Goal: Check status: Check status

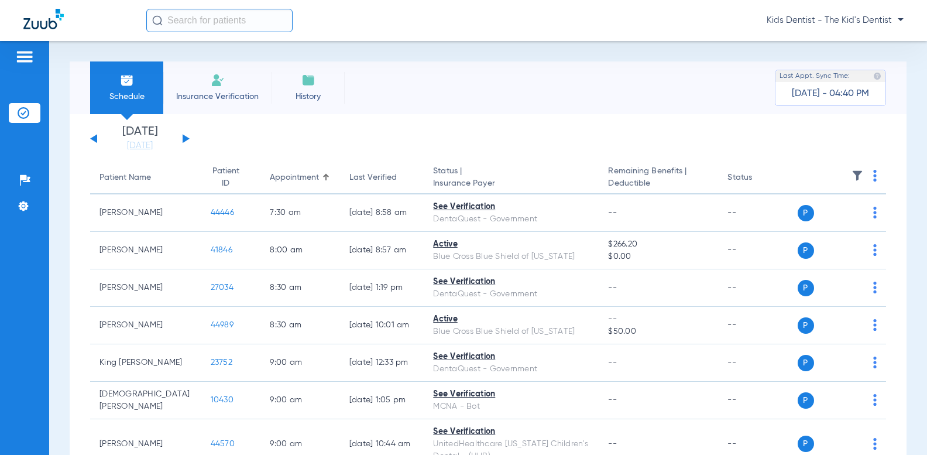
click at [183, 136] on button at bounding box center [186, 138] width 7 height 9
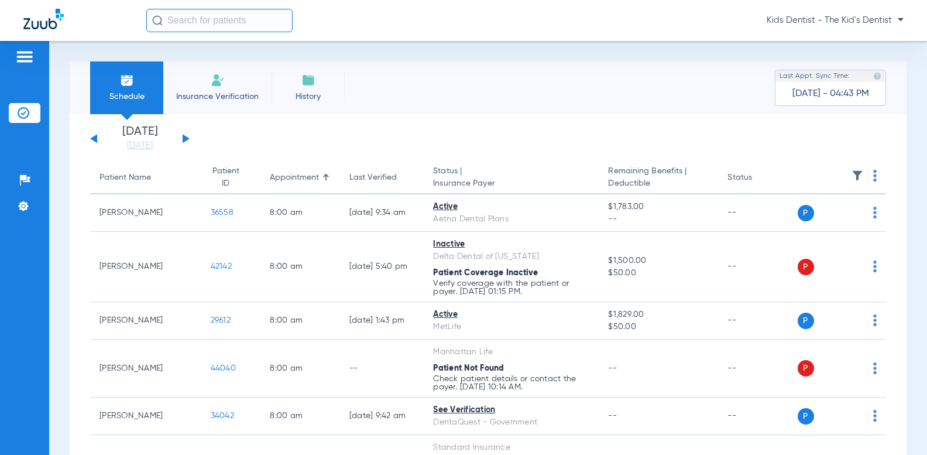
drag, startPoint x: 94, startPoint y: 136, endPoint x: 107, endPoint y: 135, distance: 12.3
click at [94, 135] on div "[DATE] [DATE] [DATE] [DATE] [DATE] [DATE] [DATE] [DATE] [DATE] [DATE] [DATE] [D…" at bounding box center [140, 139] width 100 height 26
click at [95, 136] on button at bounding box center [93, 138] width 7 height 9
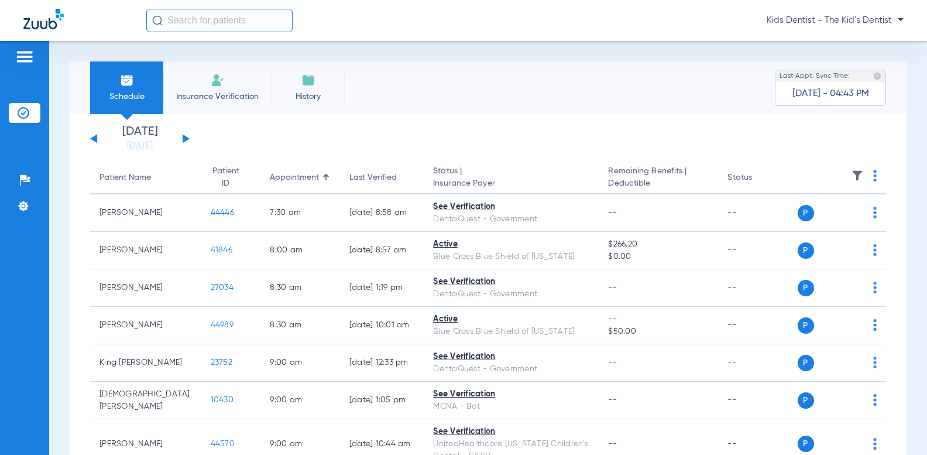
click at [183, 140] on button at bounding box center [186, 138] width 7 height 9
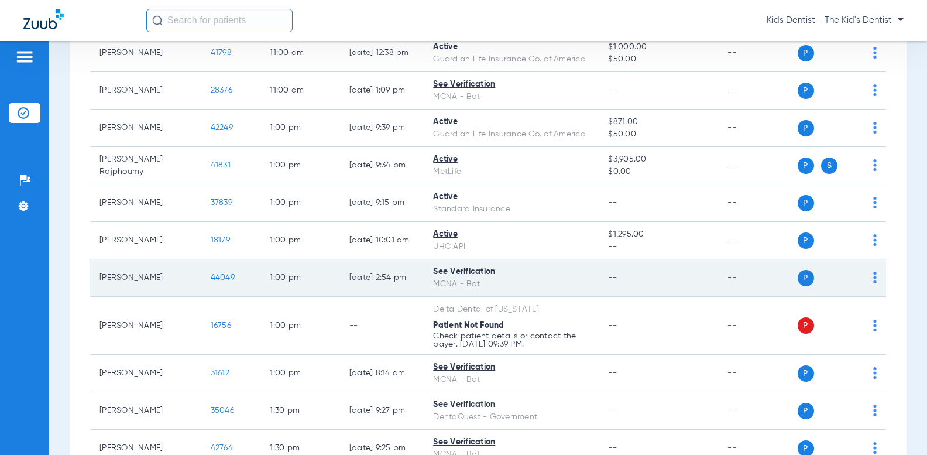
scroll to position [1698, 0]
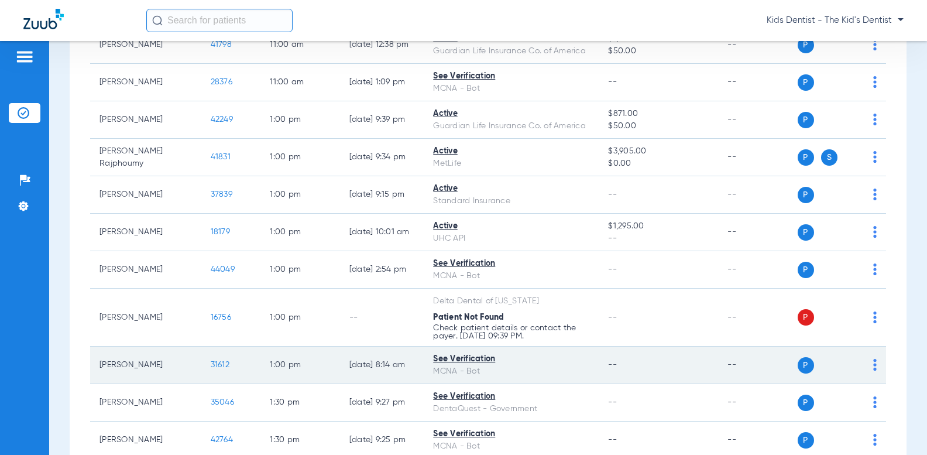
click at [873, 361] on img at bounding box center [875, 365] width 4 height 12
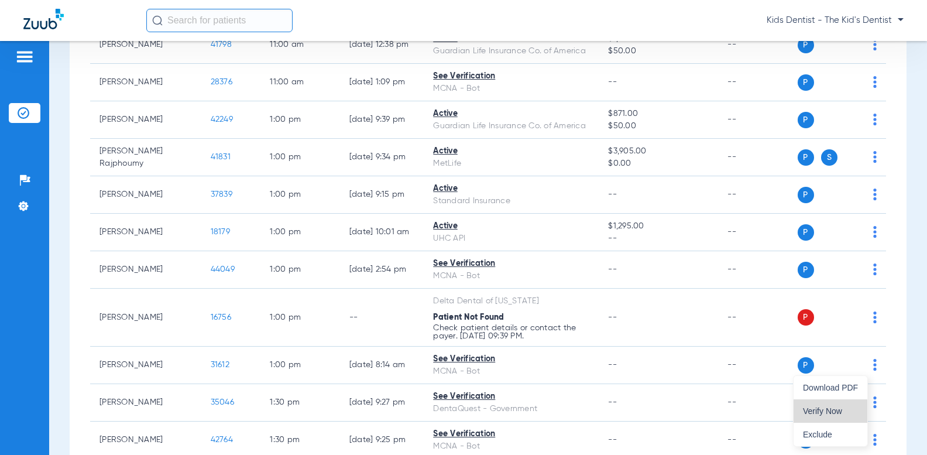
click at [822, 407] on span "Verify Now" at bounding box center [830, 411] width 55 height 8
